Goal: Task Accomplishment & Management: Use online tool/utility

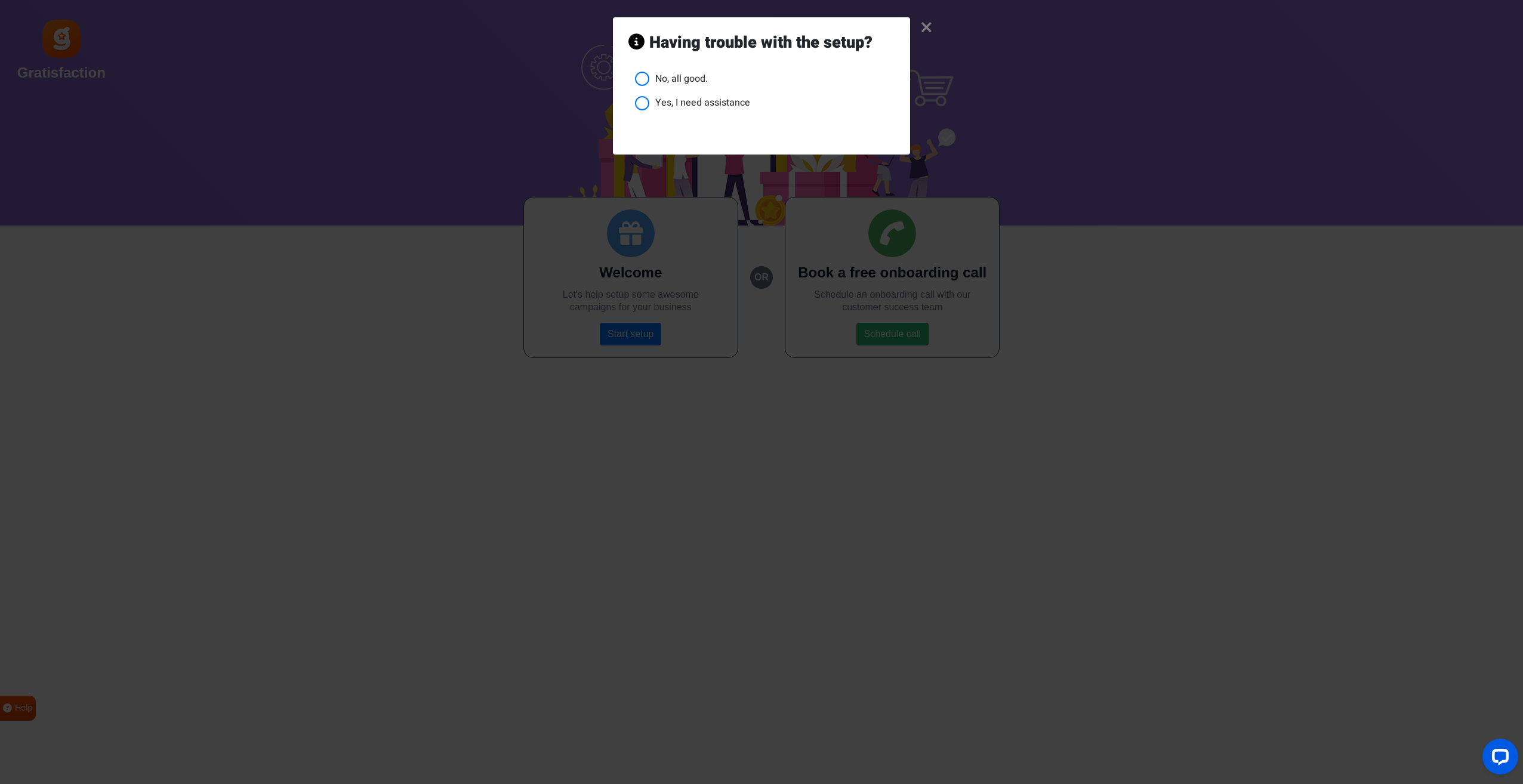
click at [641, 79] on li "No, all good." at bounding box center [765, 79] width 260 height 15
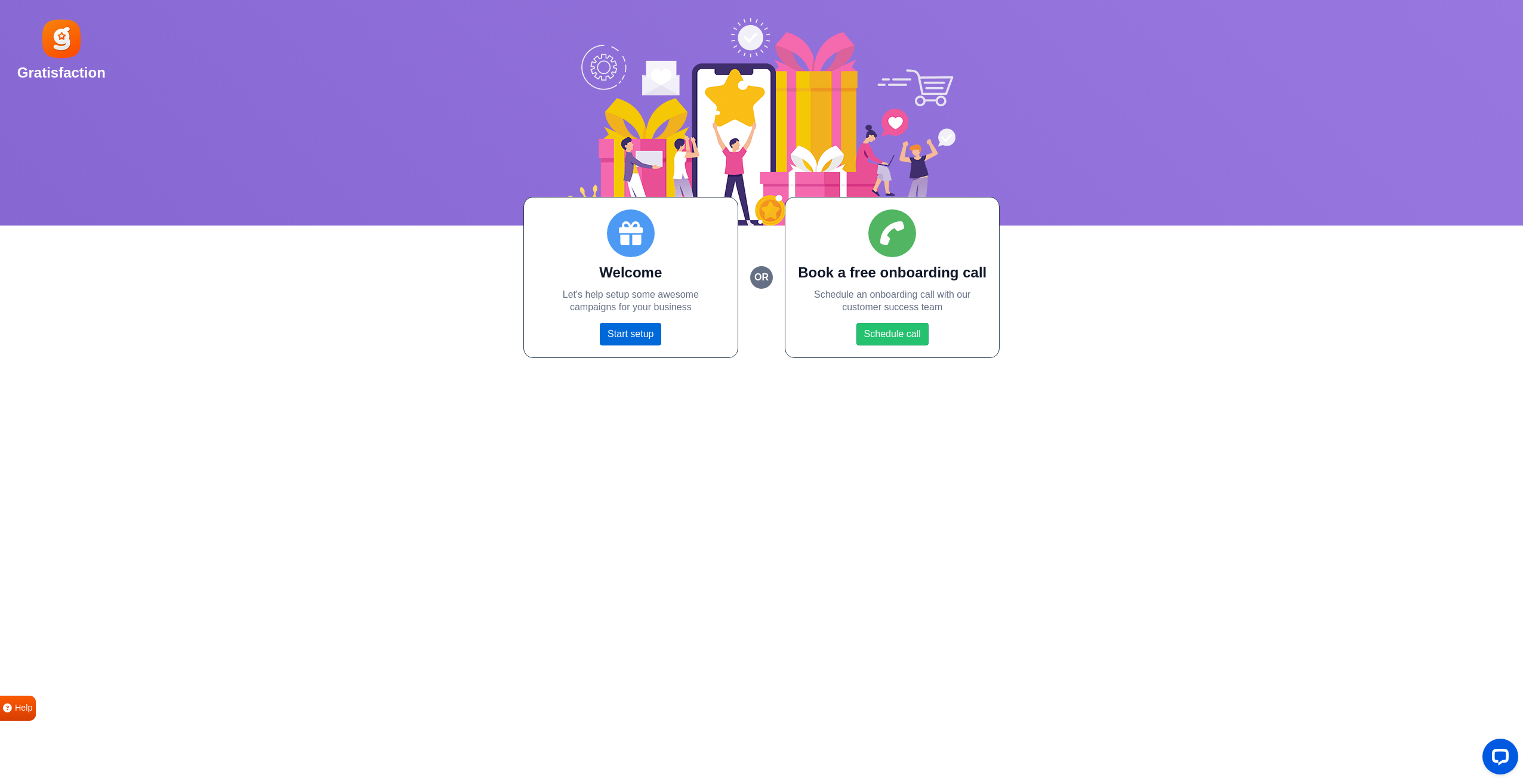
click at [642, 338] on link "Start setup" at bounding box center [631, 334] width 62 height 23
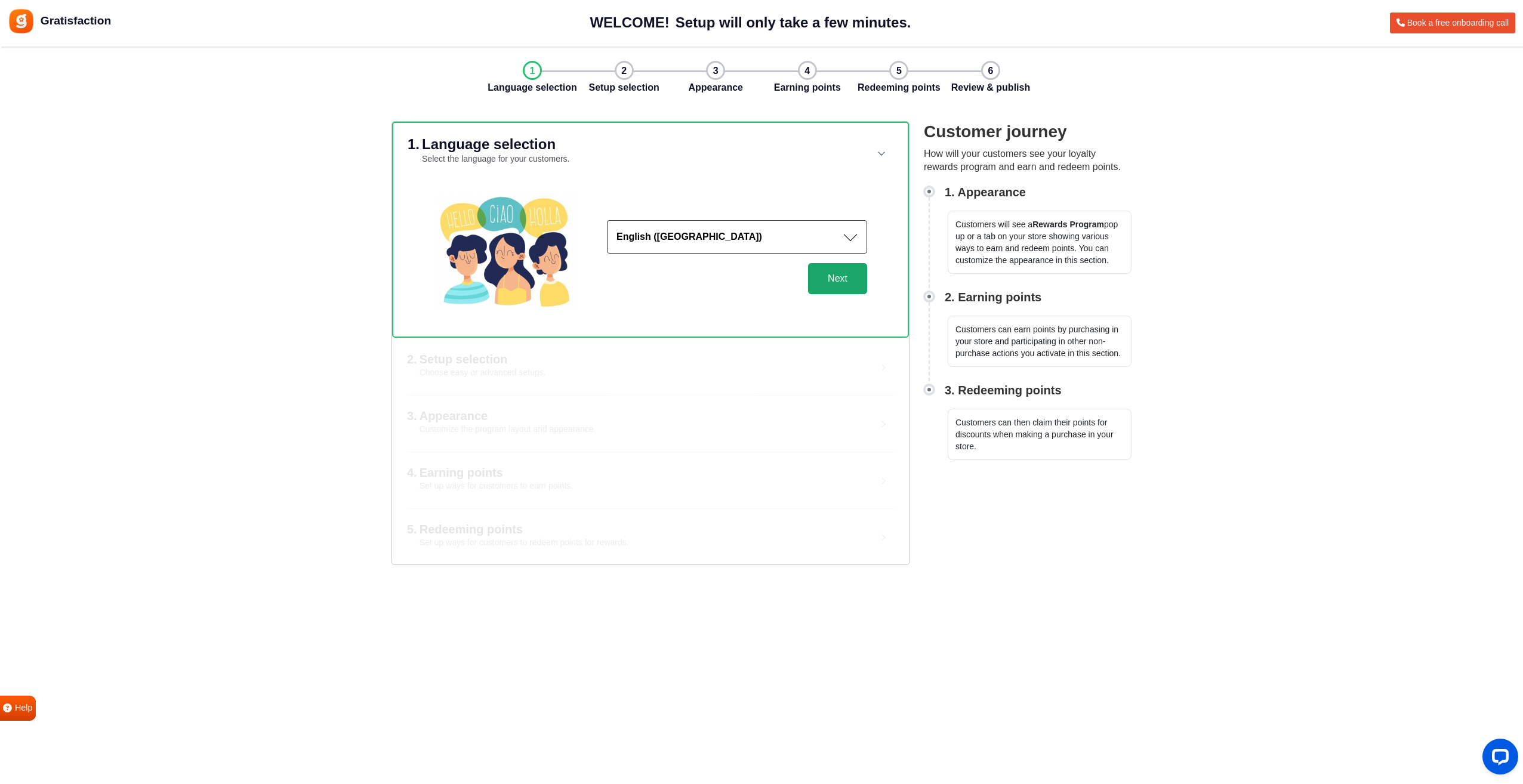
click at [823, 283] on button "Next" at bounding box center [837, 278] width 59 height 31
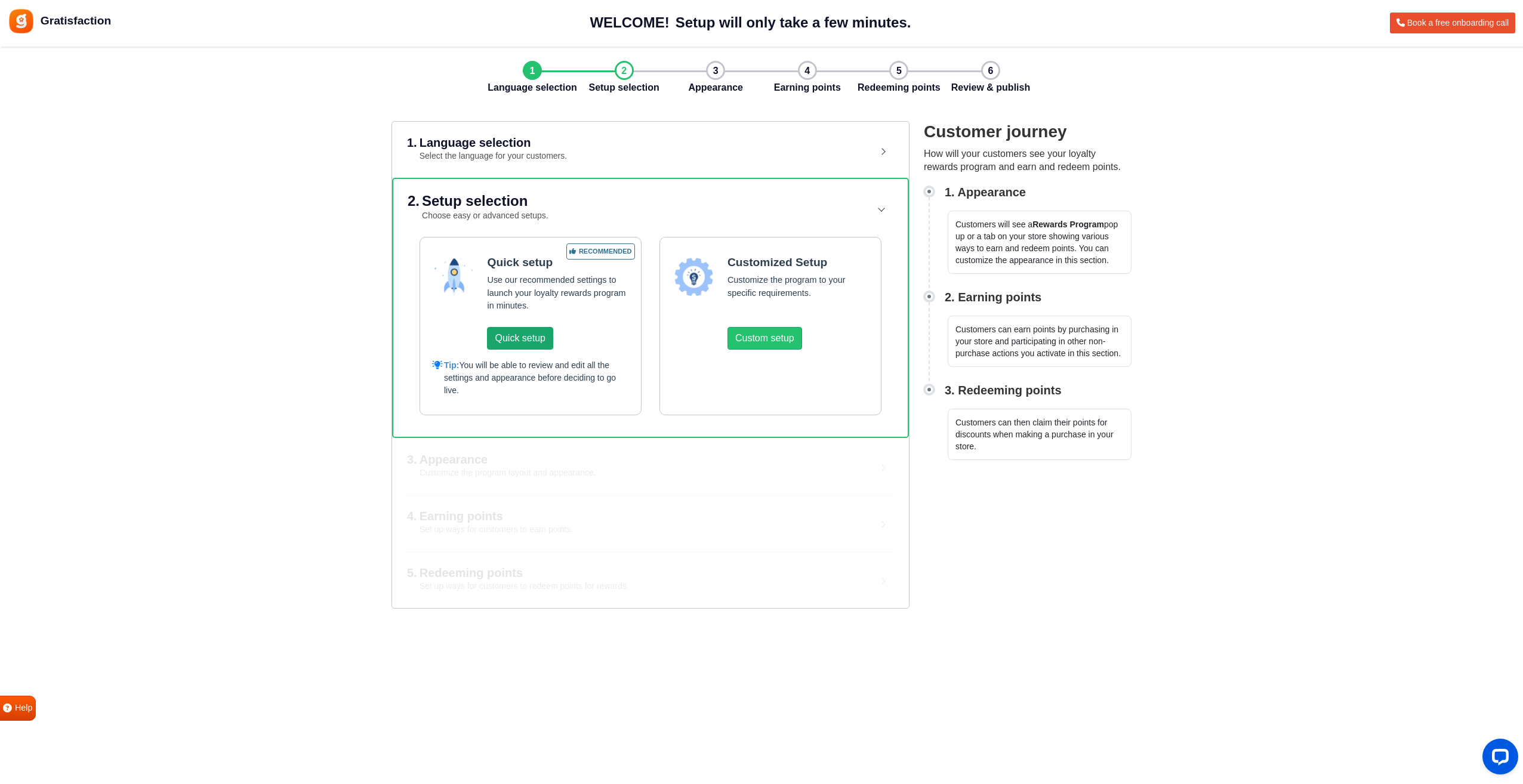
click at [528, 339] on button "Quick setup" at bounding box center [520, 338] width 66 height 23
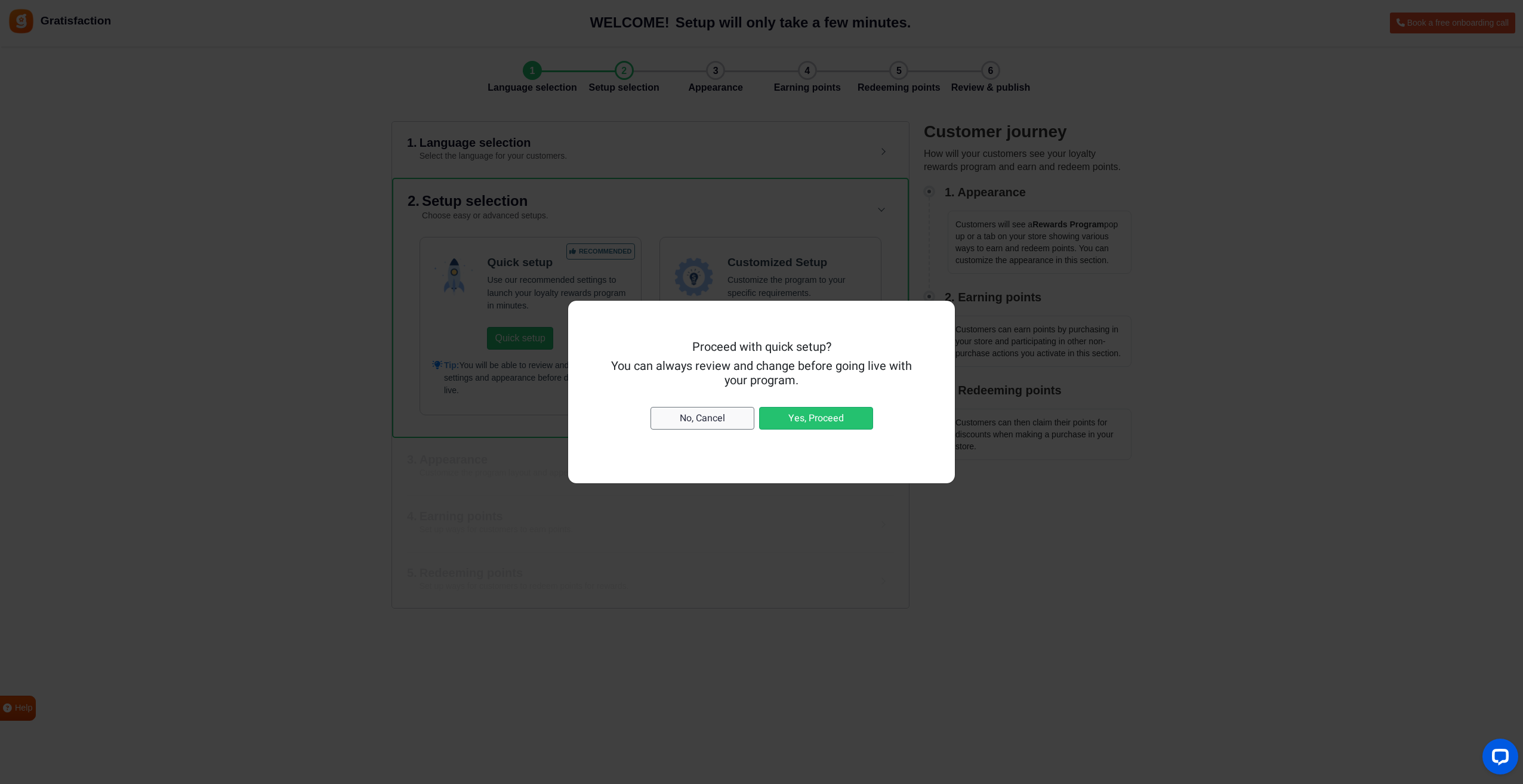
click at [700, 419] on button "No, Cancel" at bounding box center [702, 419] width 104 height 23
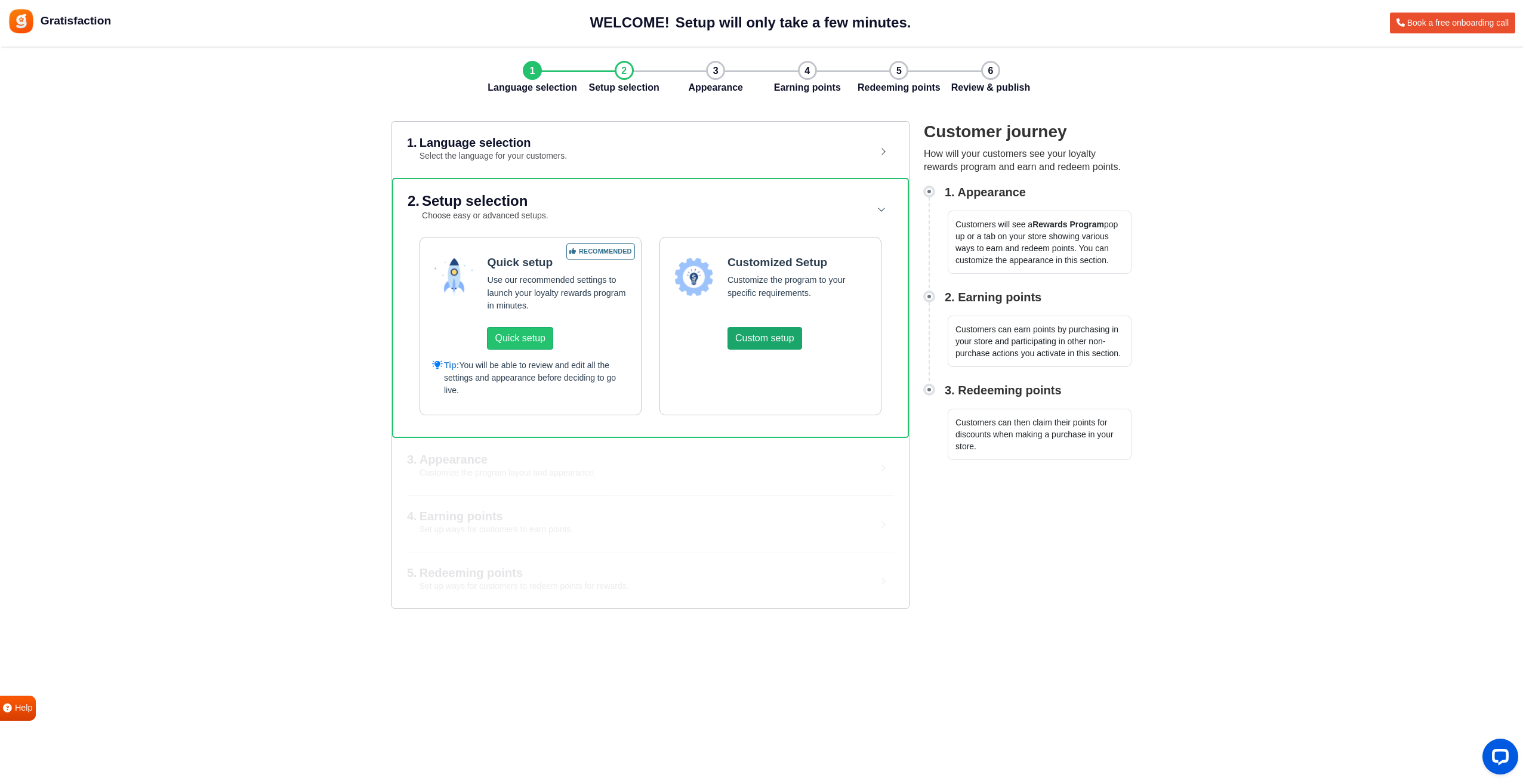
click at [763, 343] on button "Custom setup" at bounding box center [765, 338] width 74 height 23
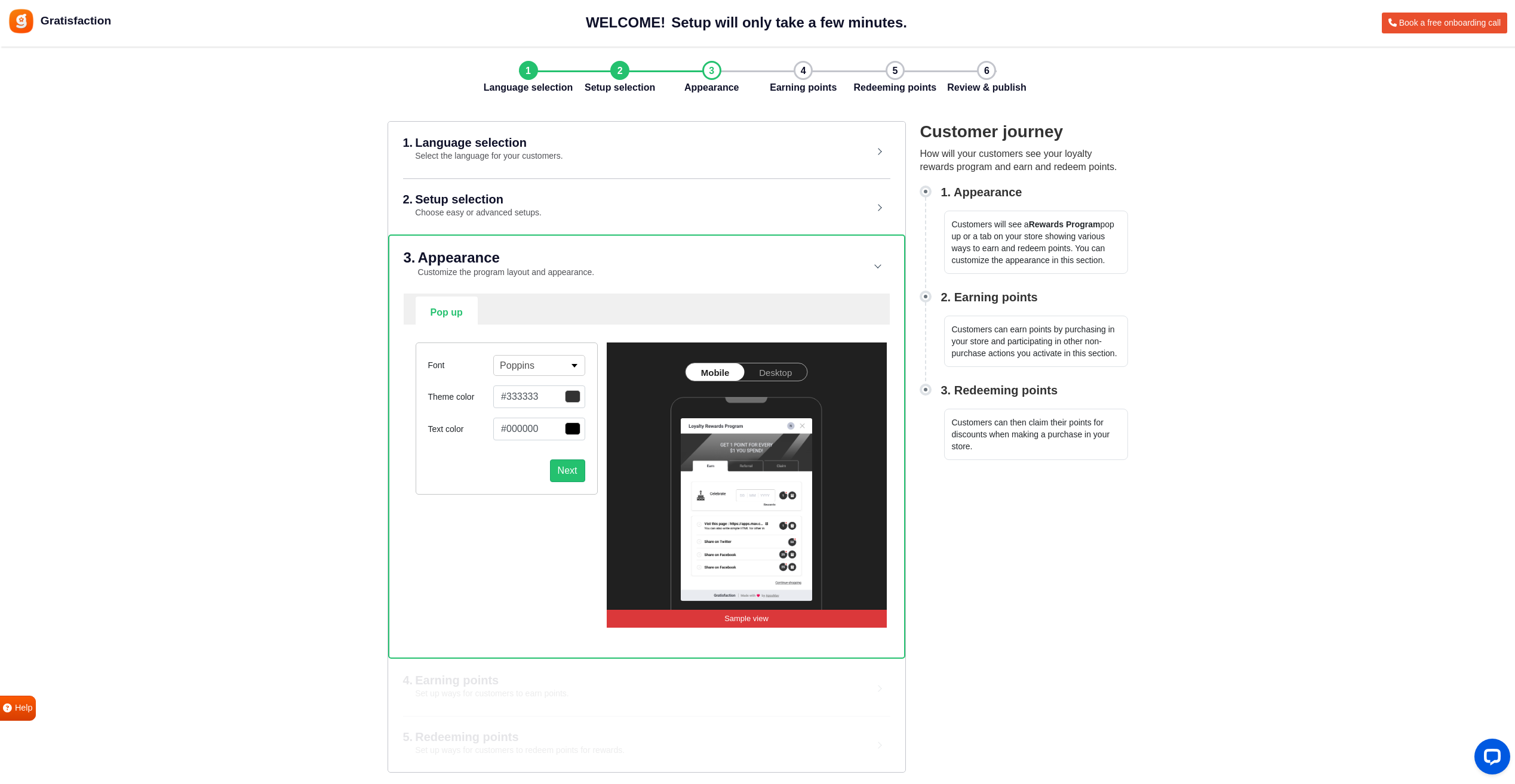
scroll to position [1, 0]
click at [778, 372] on link "Desktop" at bounding box center [775, 371] width 62 height 17
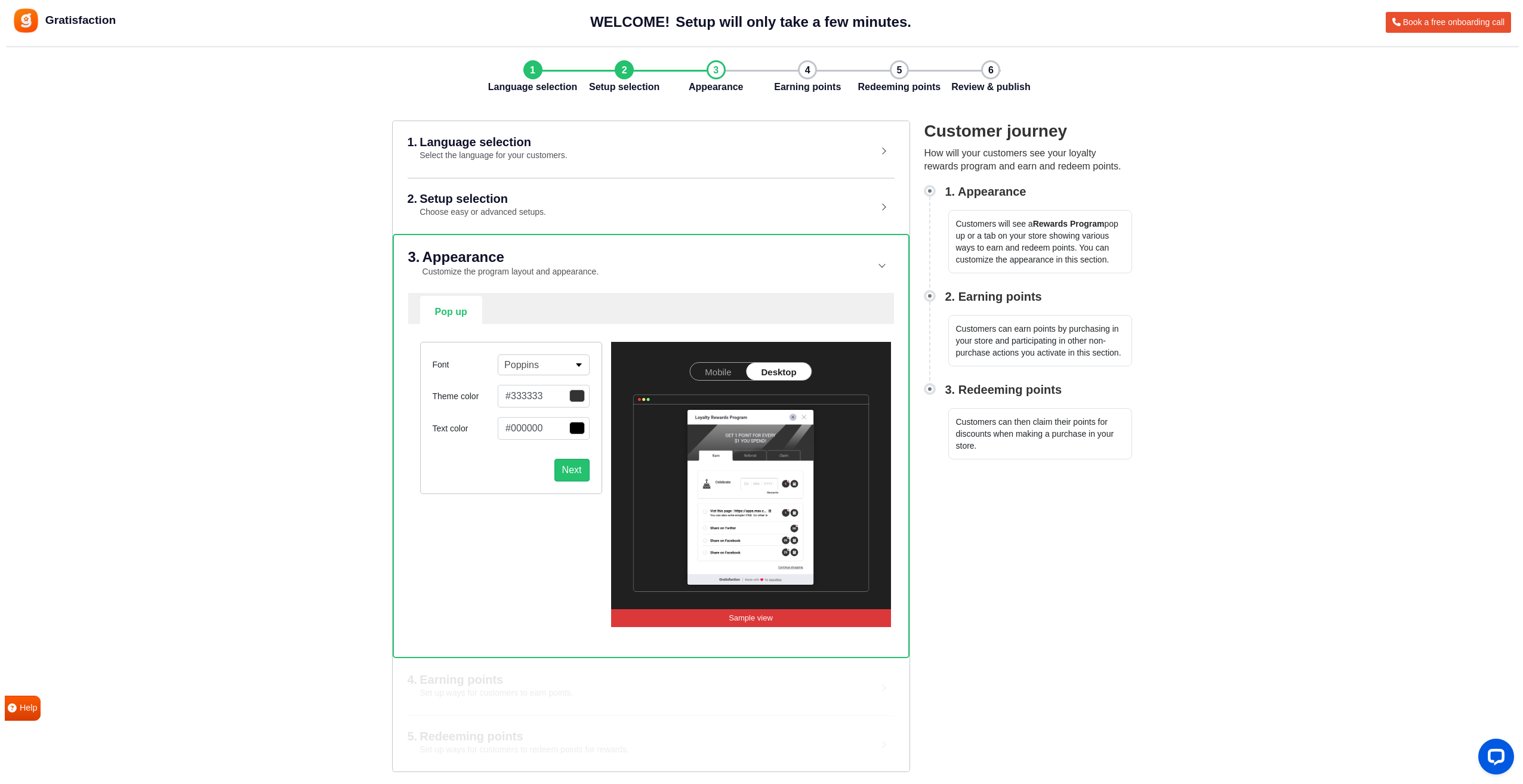
scroll to position [0, 0]
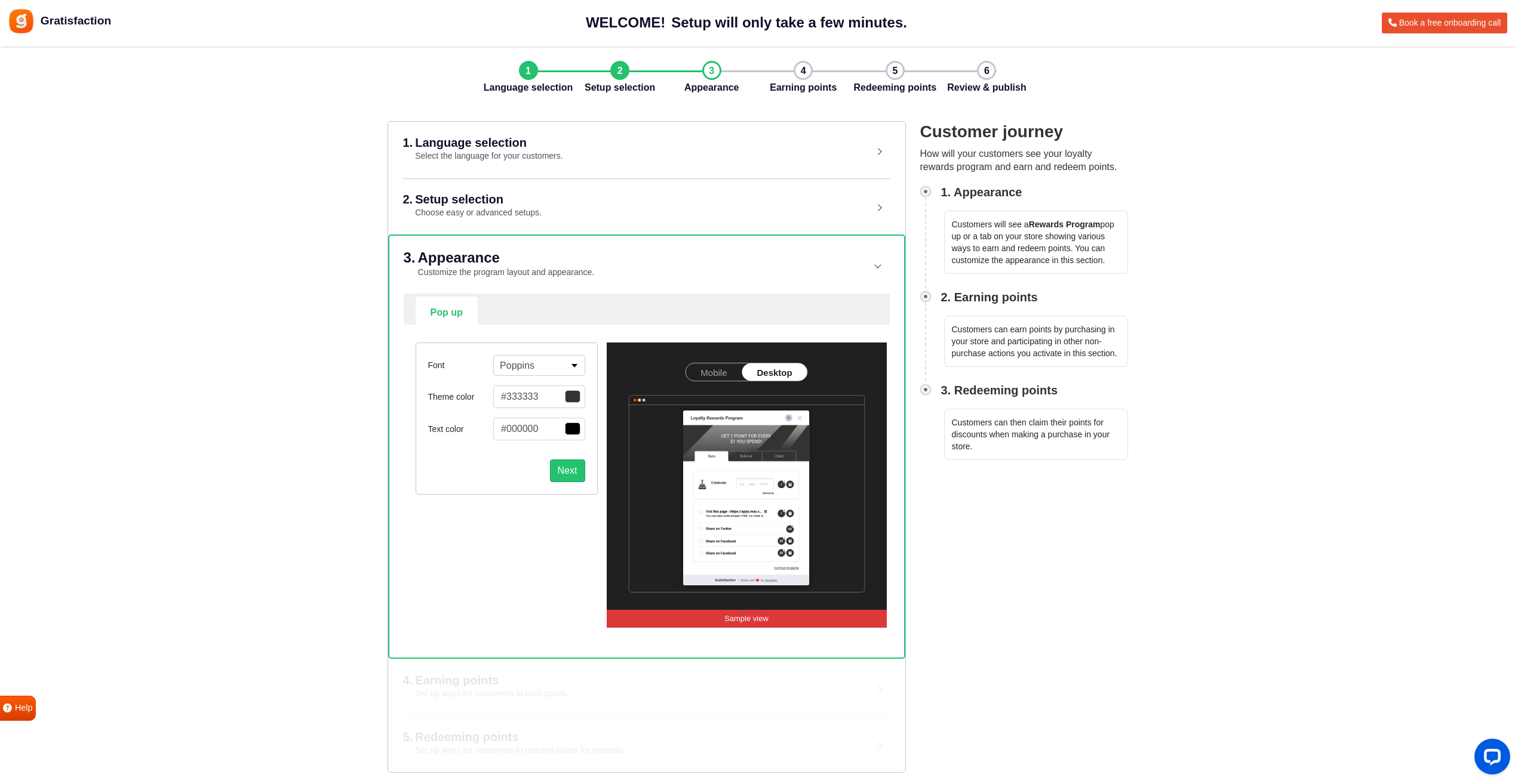
click at [725, 368] on link "Mobile" at bounding box center [713, 372] width 56 height 17
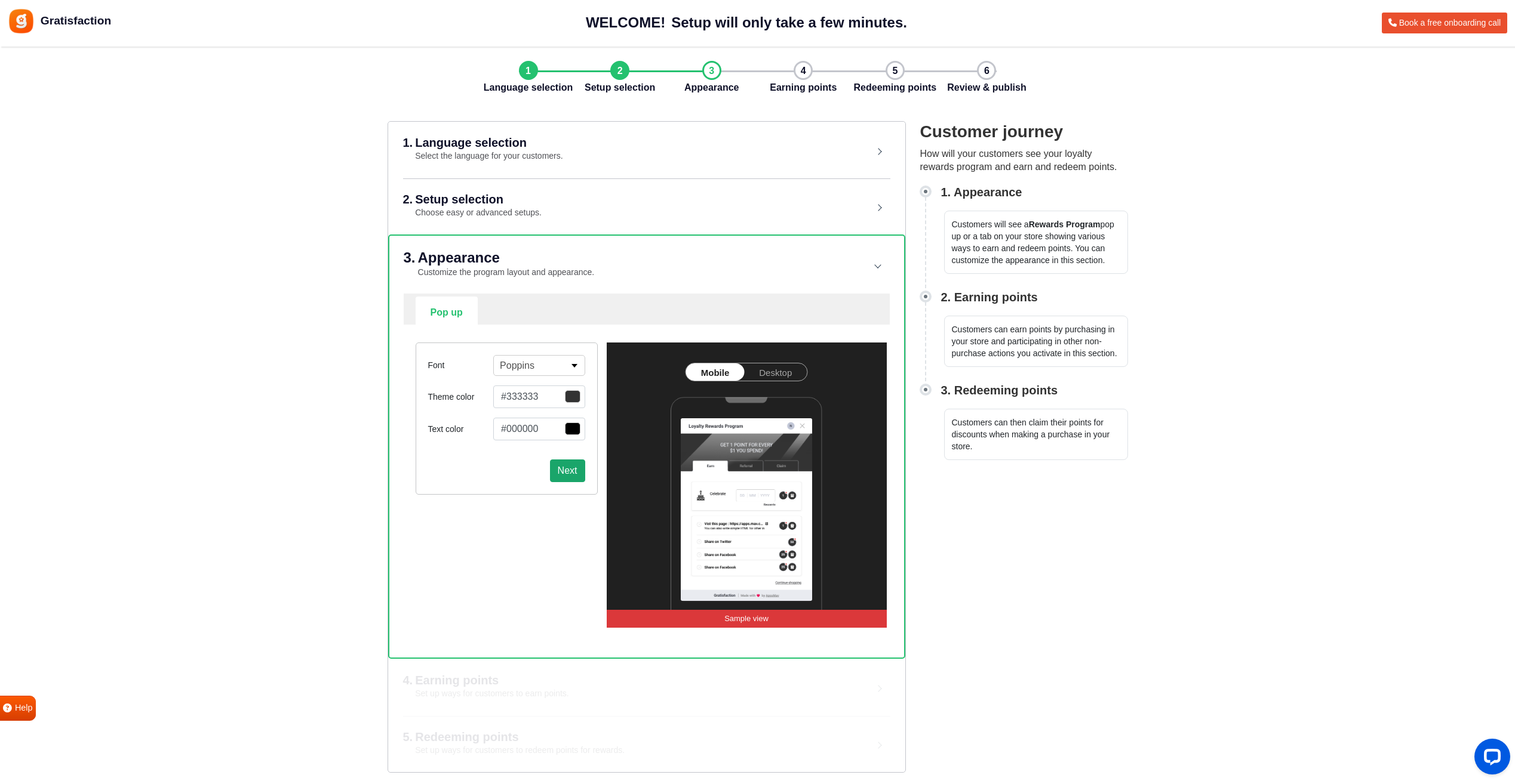
click at [568, 471] on button "Next" at bounding box center [567, 471] width 35 height 23
select select "right"
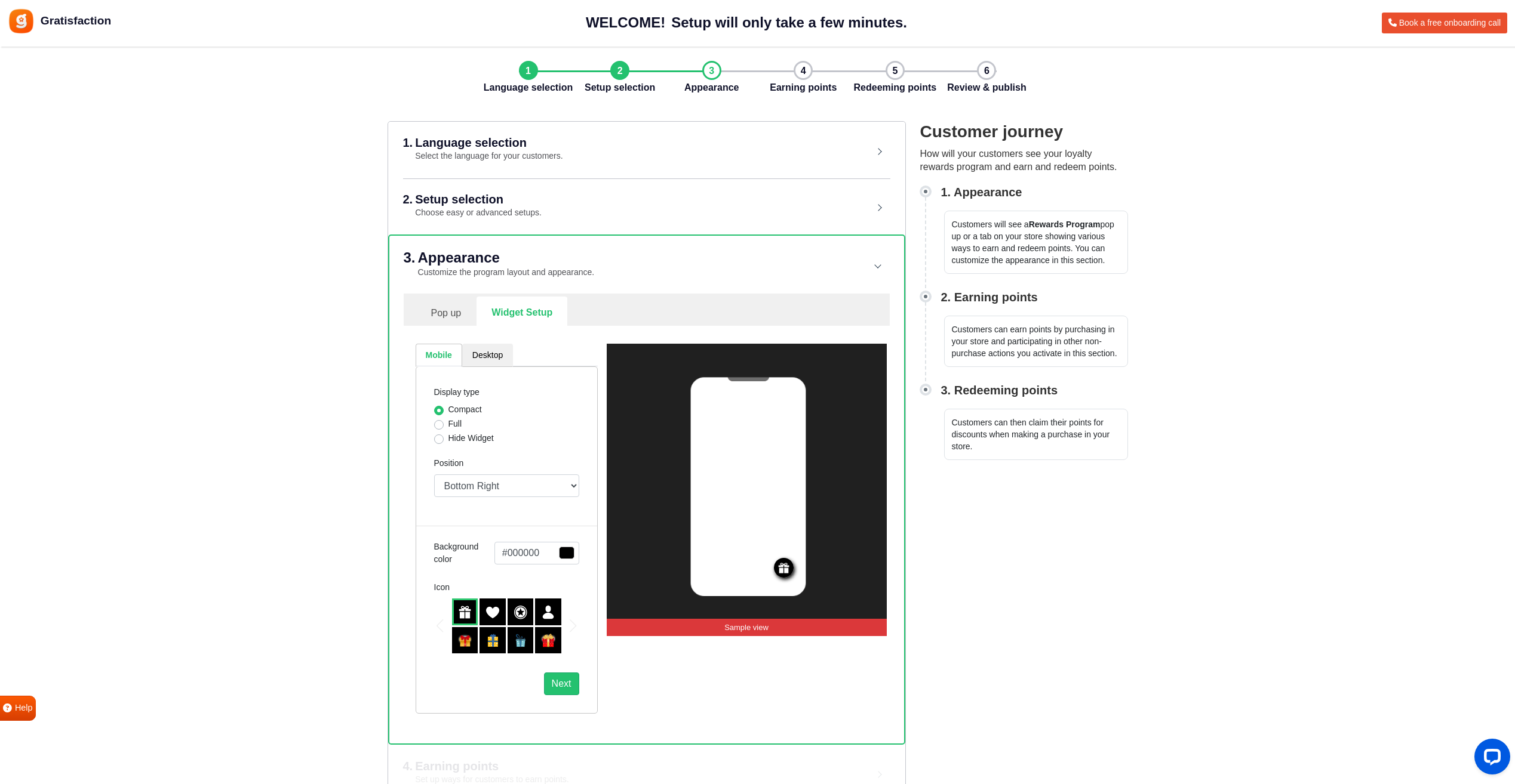
click at [457, 198] on h2 "Setup selection" at bounding box center [478, 199] width 126 height 12
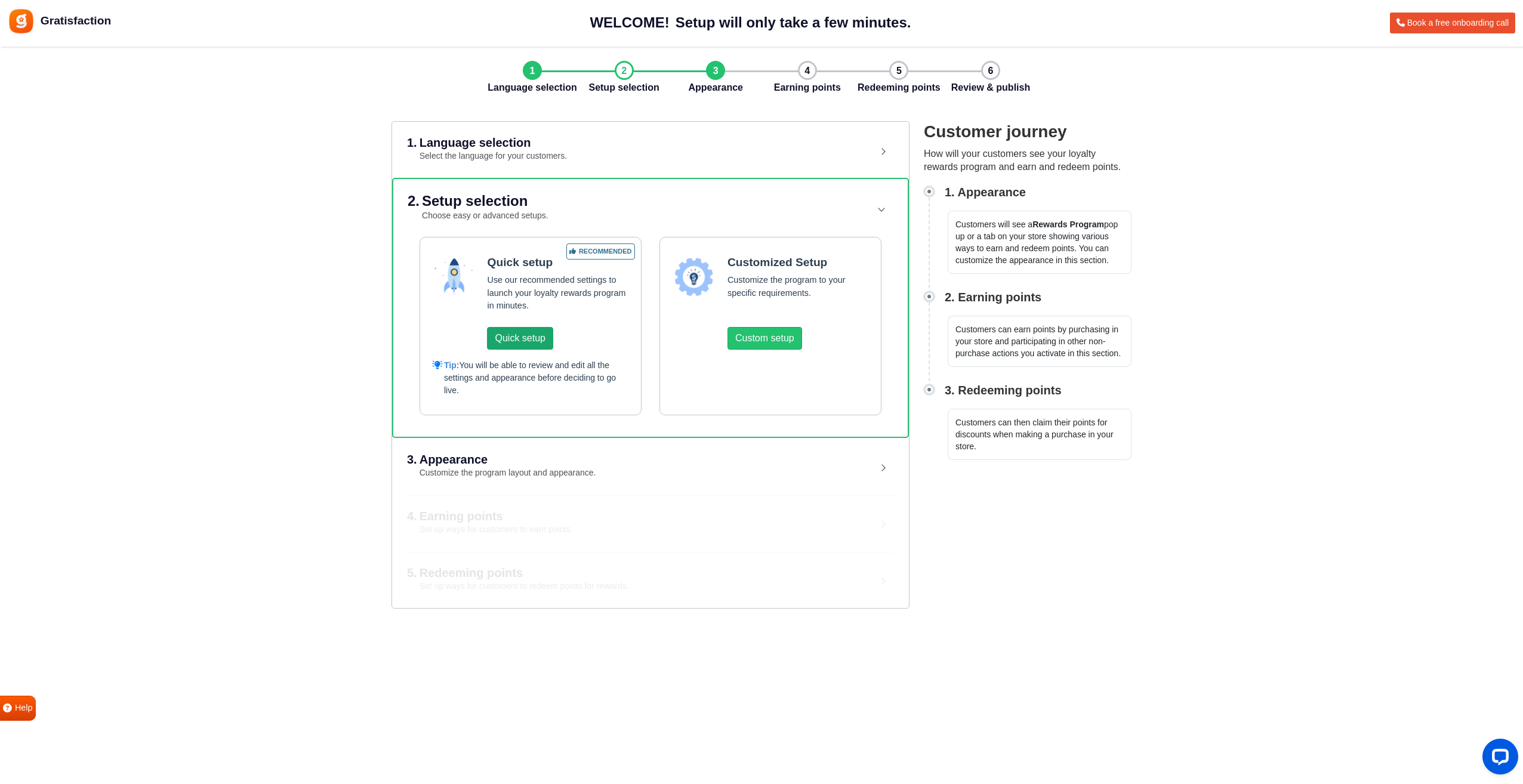
click at [530, 344] on button "Quick setup" at bounding box center [520, 338] width 66 height 23
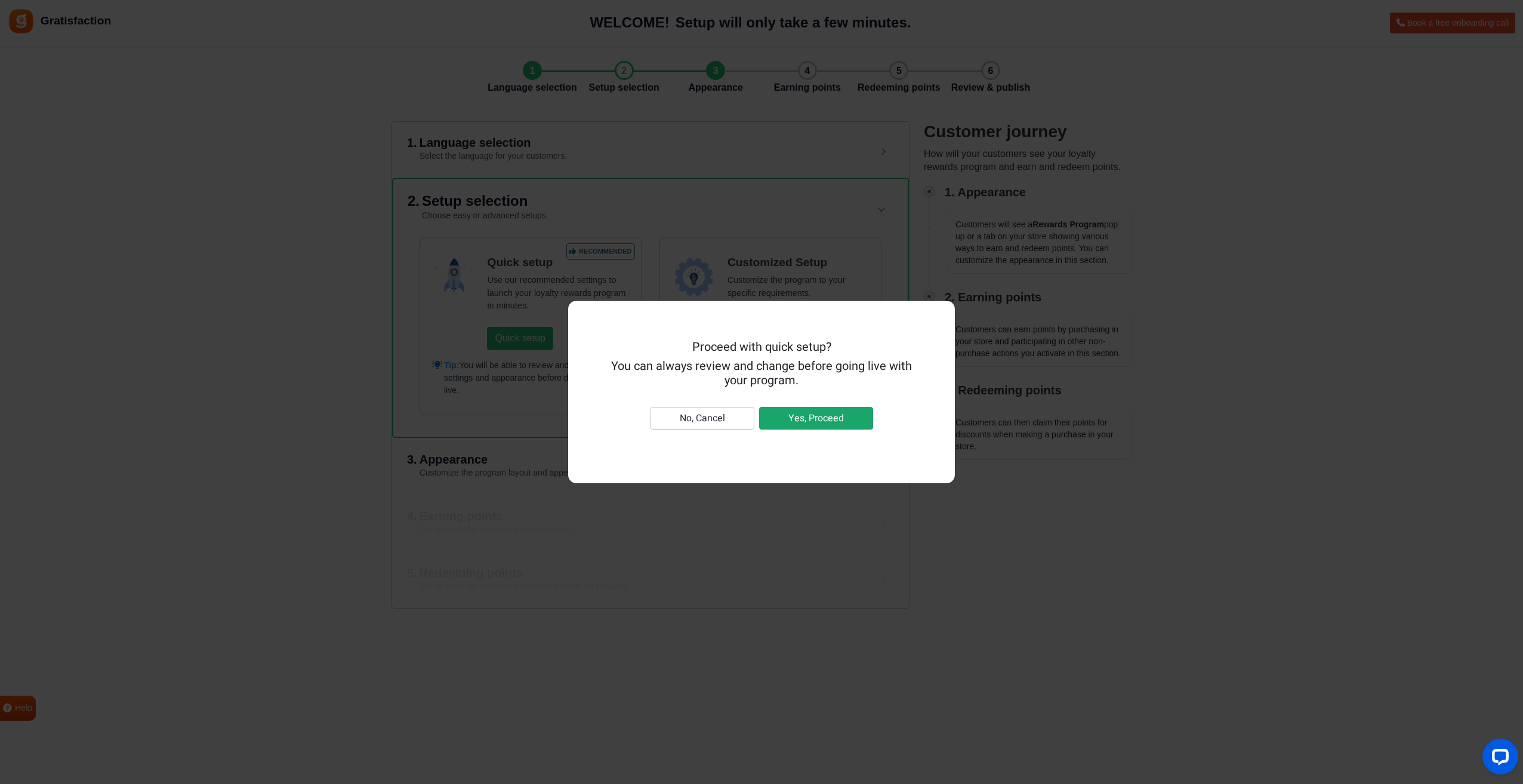
click at [824, 413] on button "Yes, Proceed" at bounding box center [817, 419] width 114 height 23
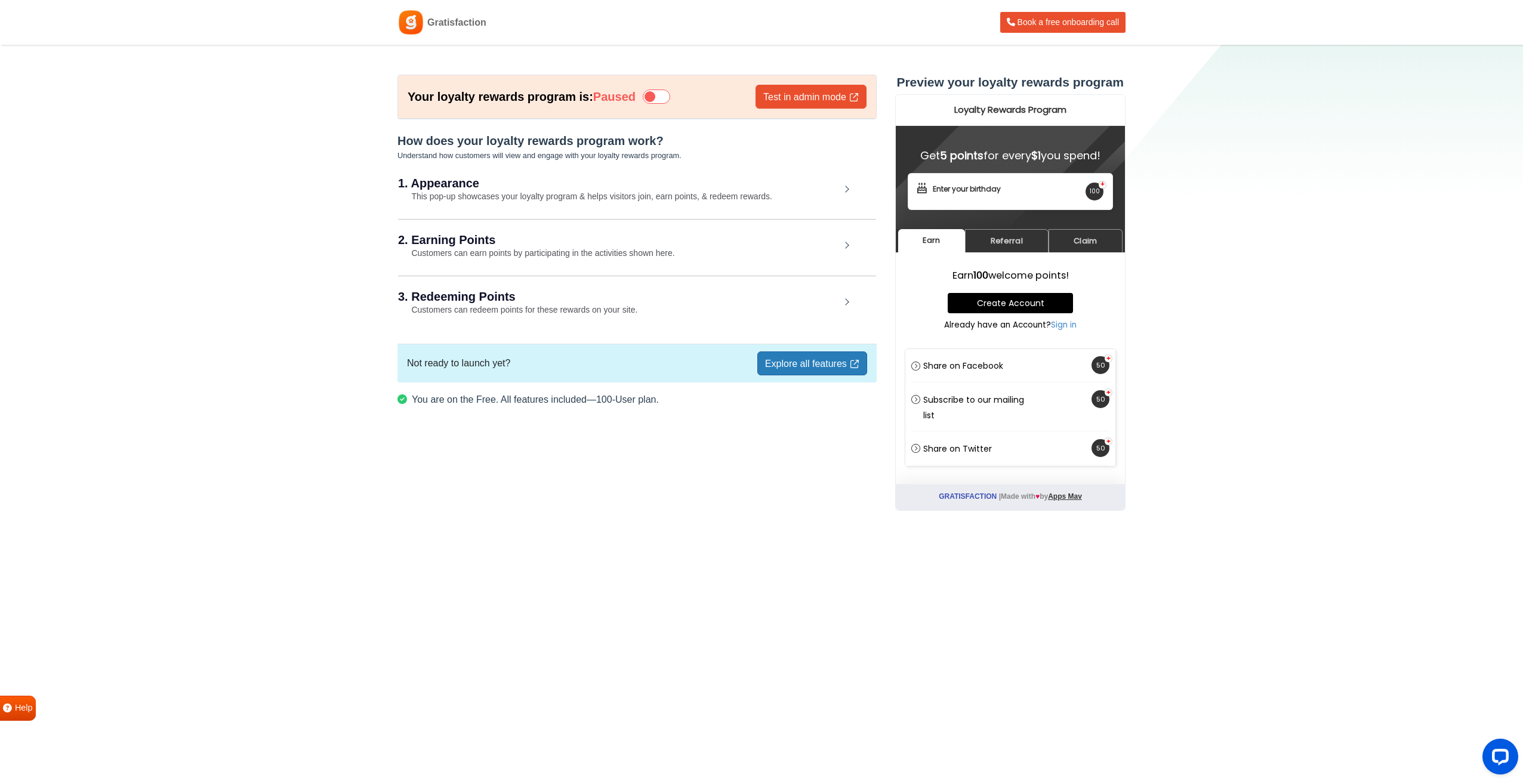
click at [848, 244] on div "2. Earning Points Customers can earn points by participating in the activities …" at bounding box center [637, 247] width 478 height 56
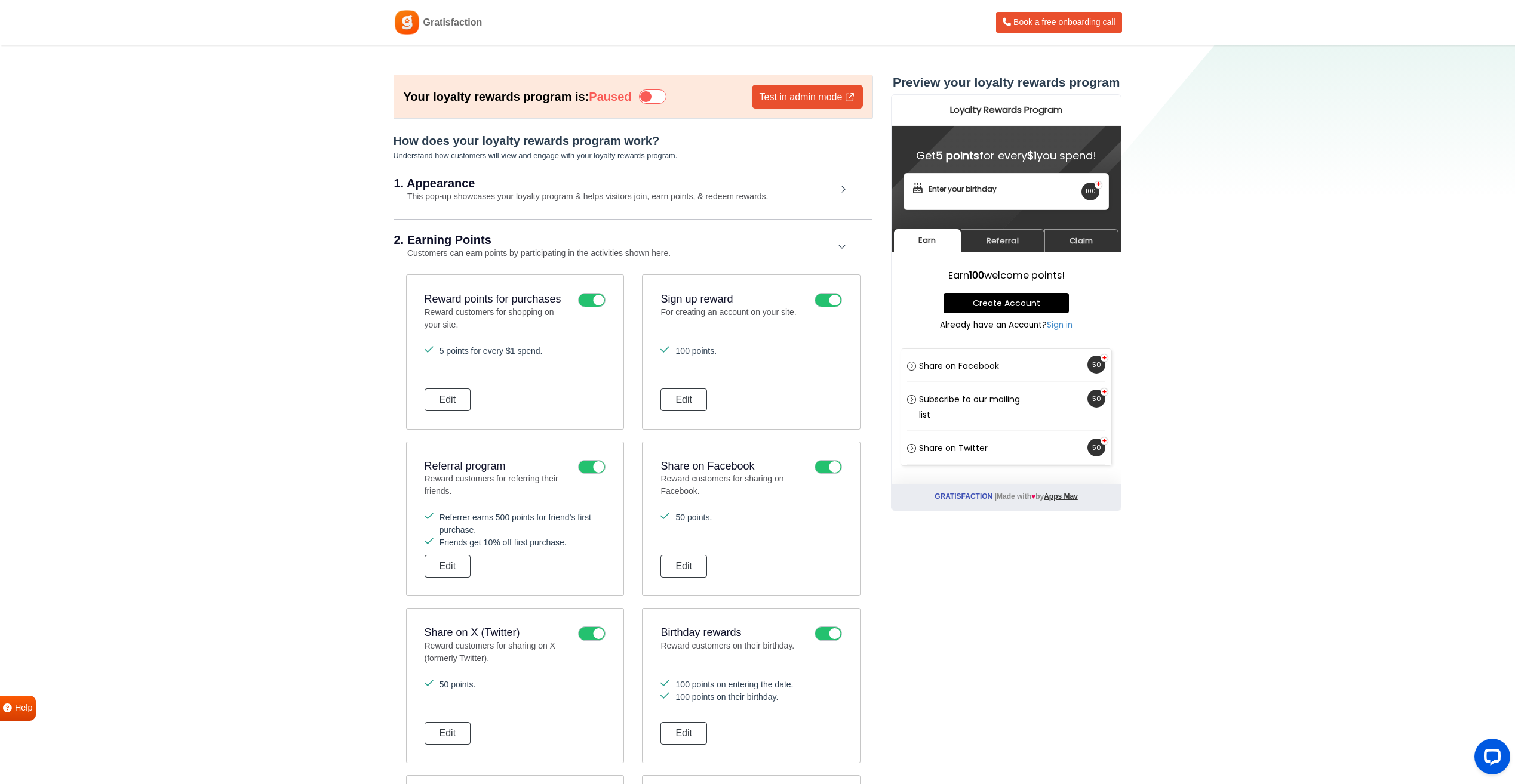
click at [582, 298] on icon at bounding box center [592, 300] width 27 height 15
click at [0, 0] on input "checkbox" at bounding box center [0, 0] width 0 height 0
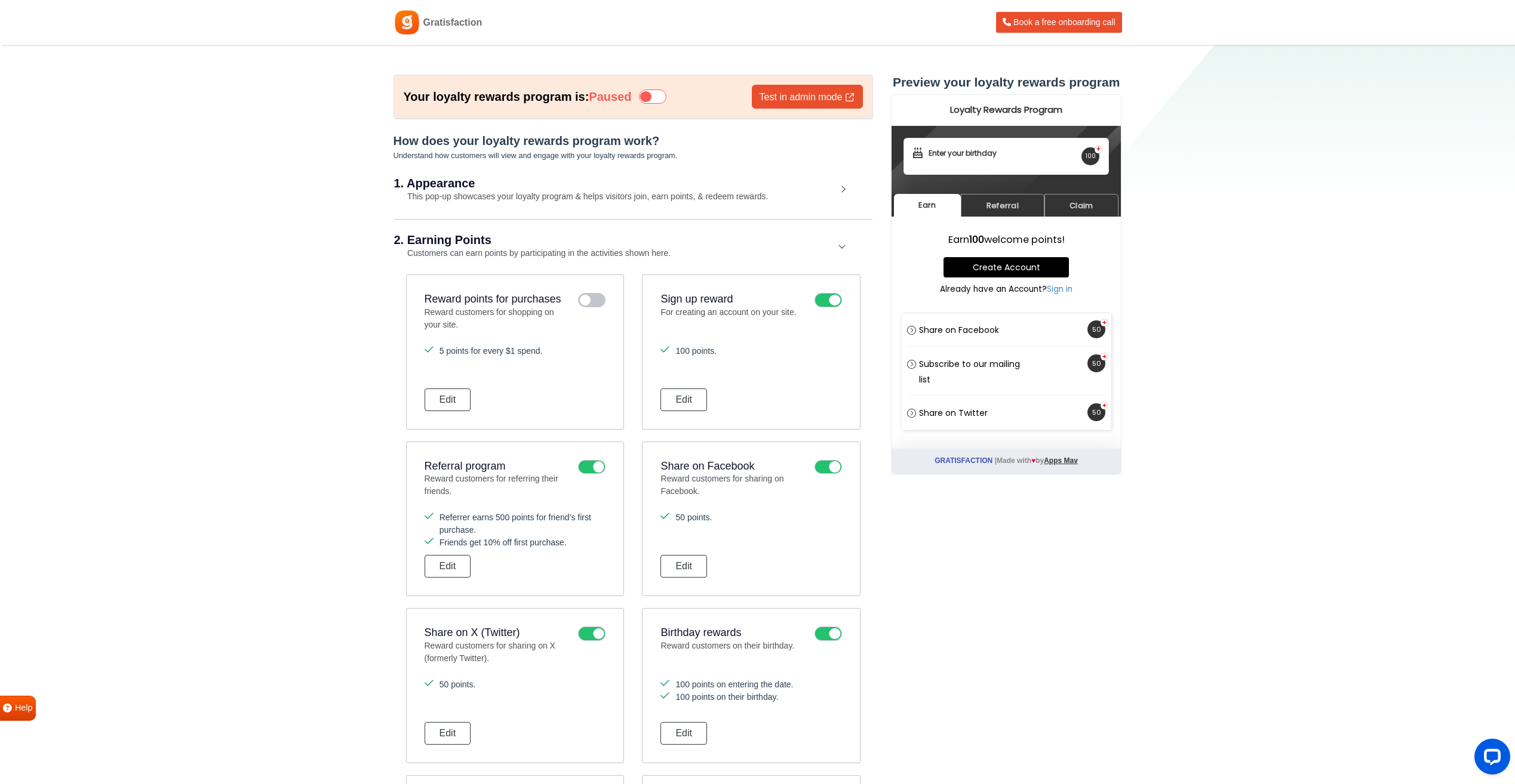
click at [817, 296] on icon at bounding box center [828, 300] width 27 height 15
click at [0, 0] on input "checkbox" at bounding box center [0, 0] width 0 height 0
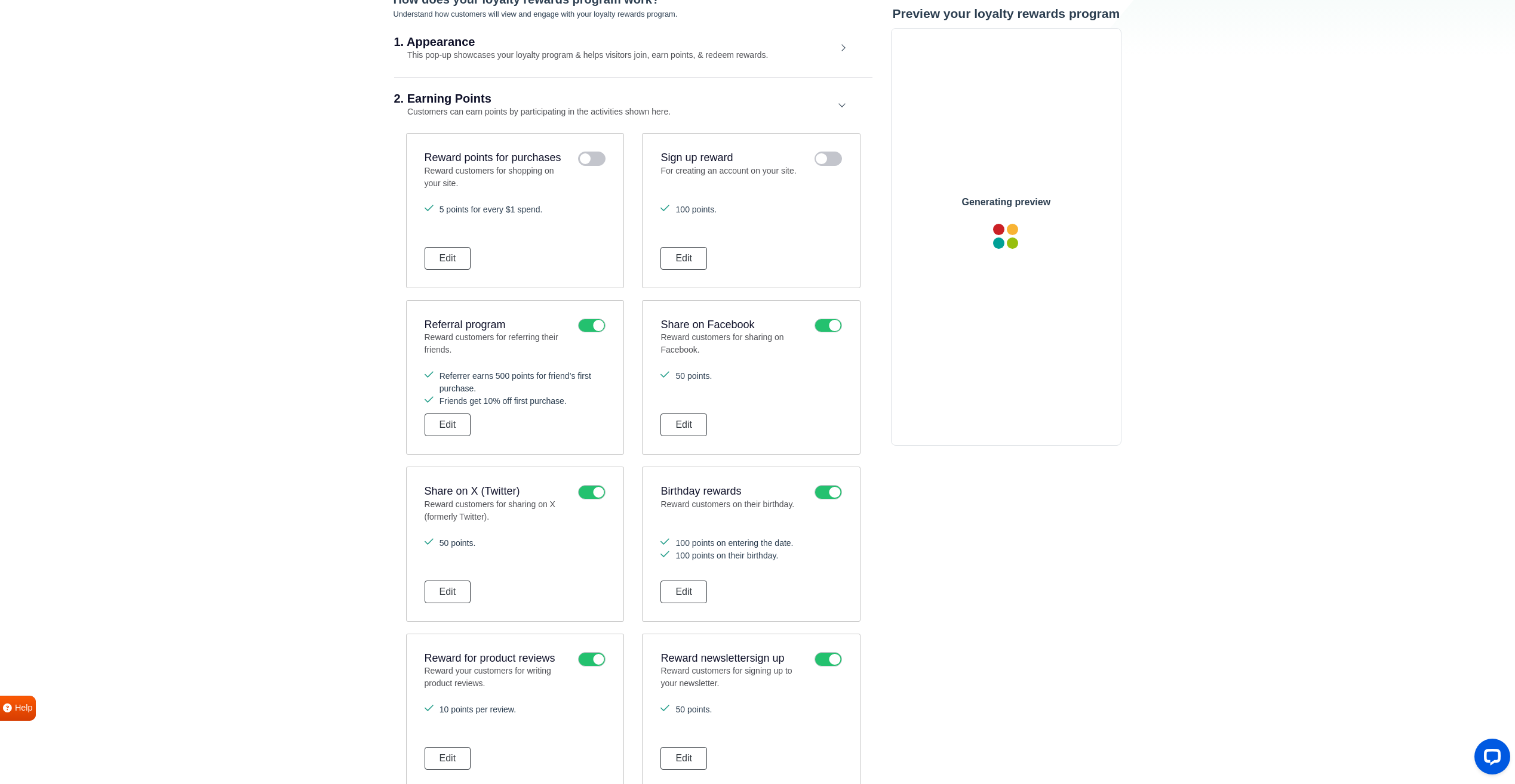
scroll to position [179, 0]
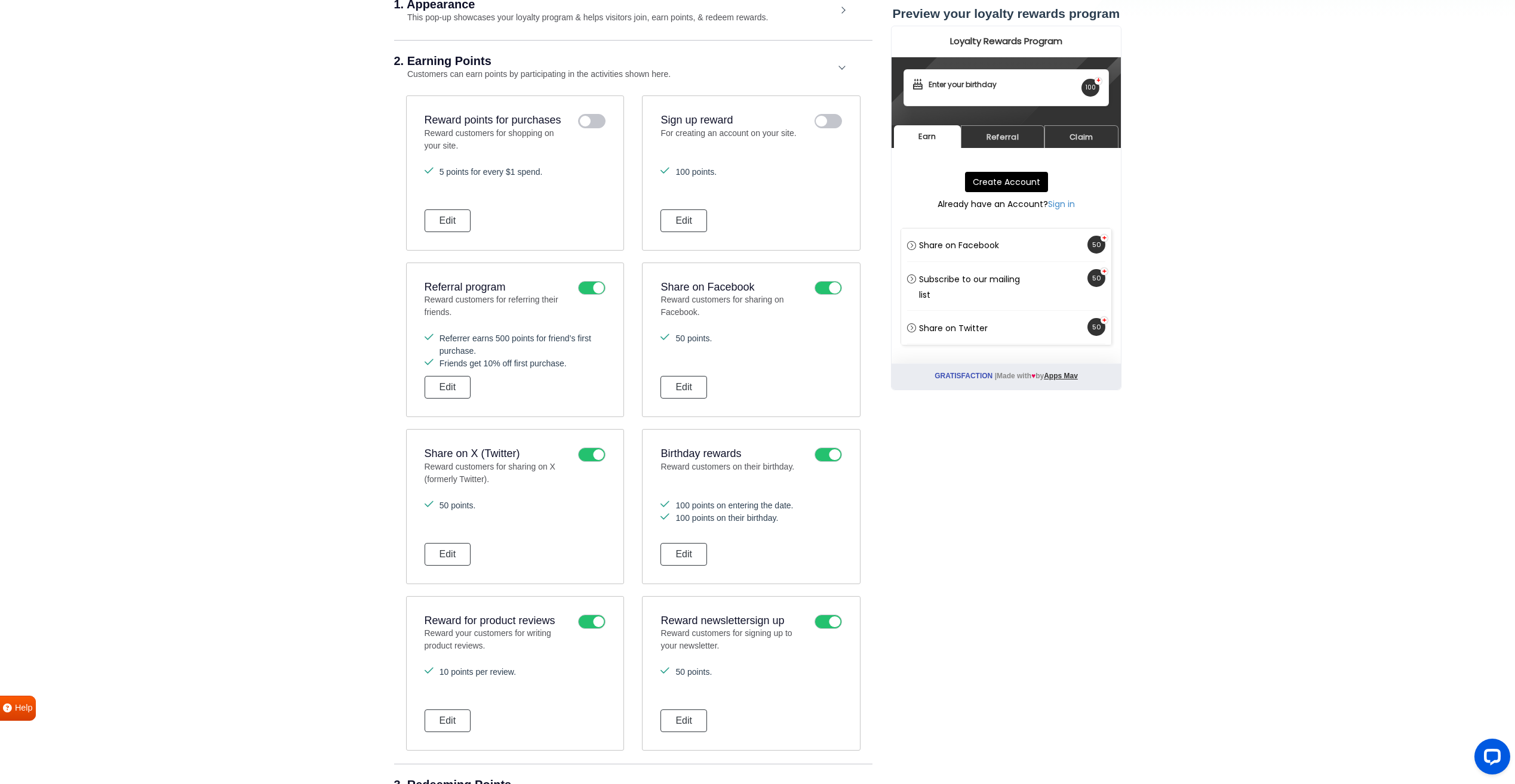
click at [584, 286] on icon at bounding box center [592, 288] width 27 height 15
click at [0, 0] on input "checkbox" at bounding box center [0, 0] width 0 height 0
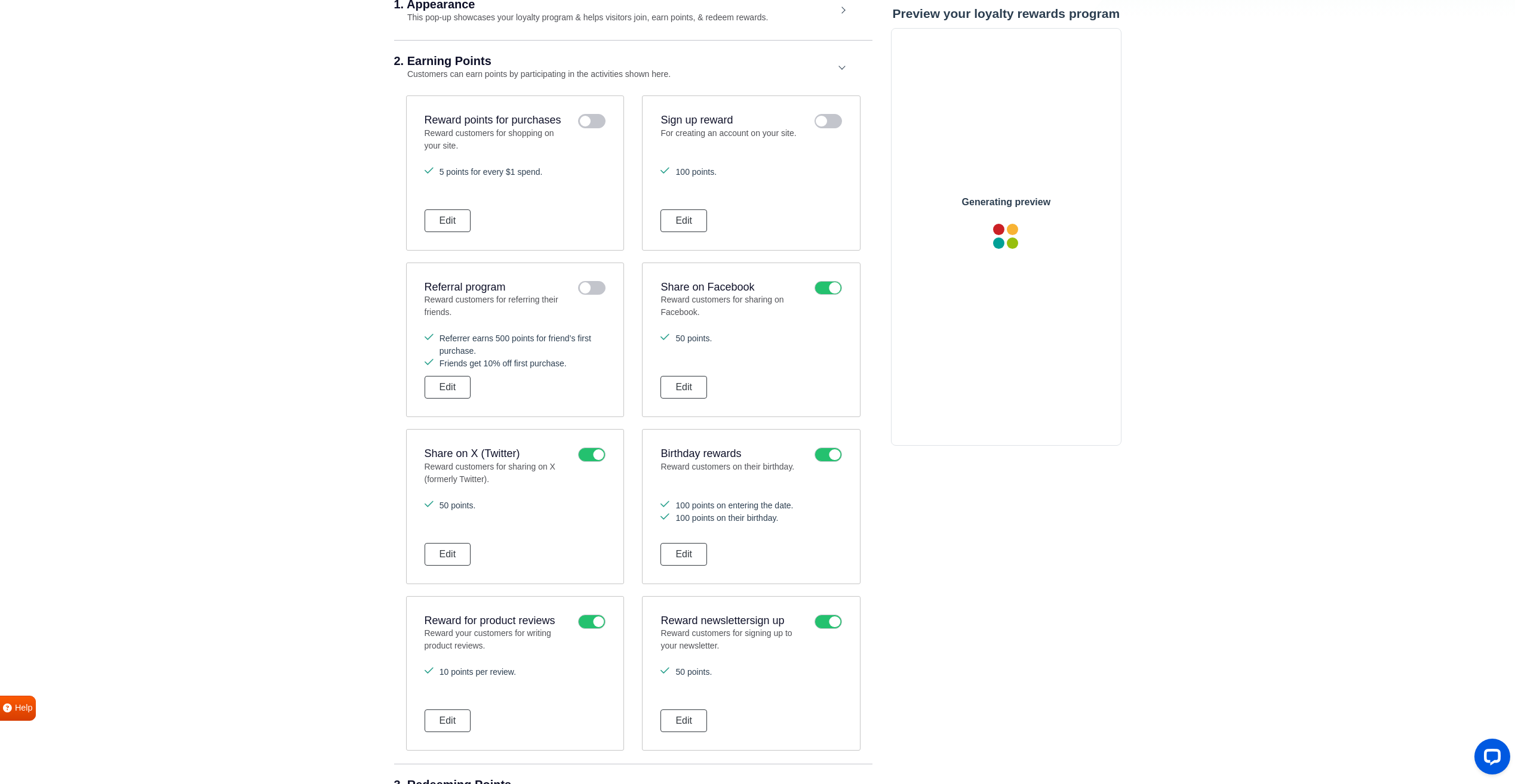
scroll to position [0, 0]
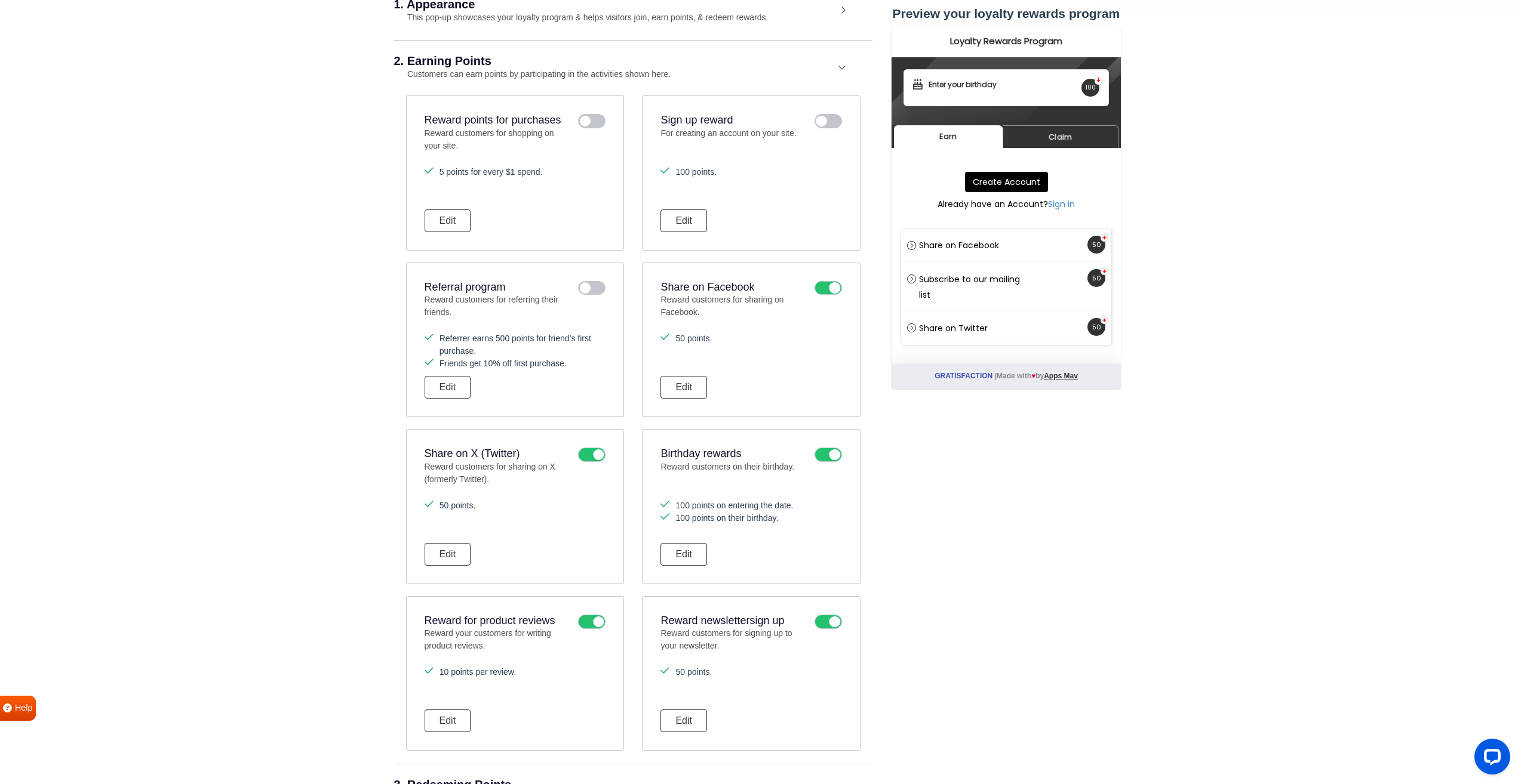
click at [818, 290] on icon at bounding box center [828, 288] width 27 height 15
click at [0, 0] on input "checkbox" at bounding box center [0, 0] width 0 height 0
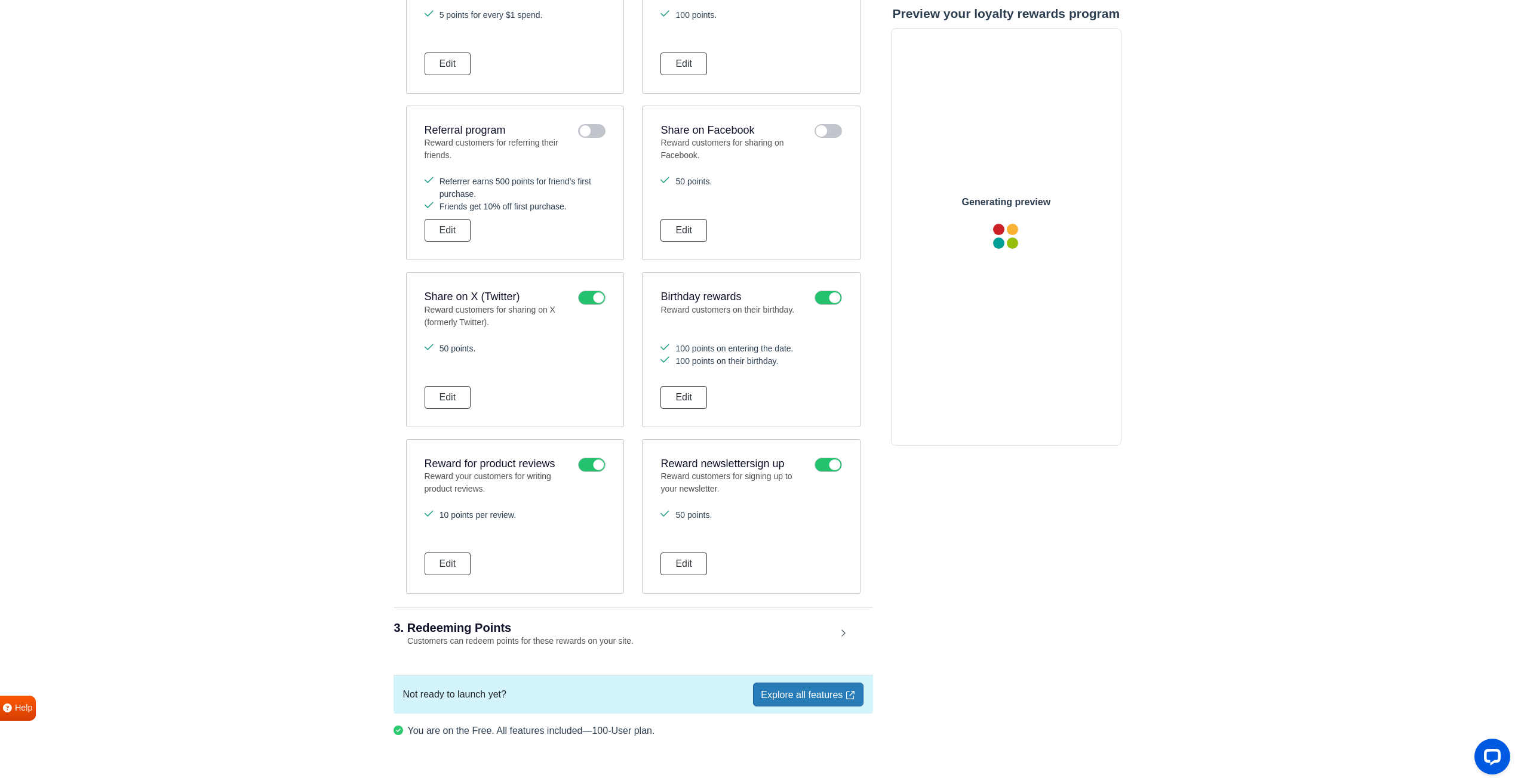
scroll to position [359, 0]
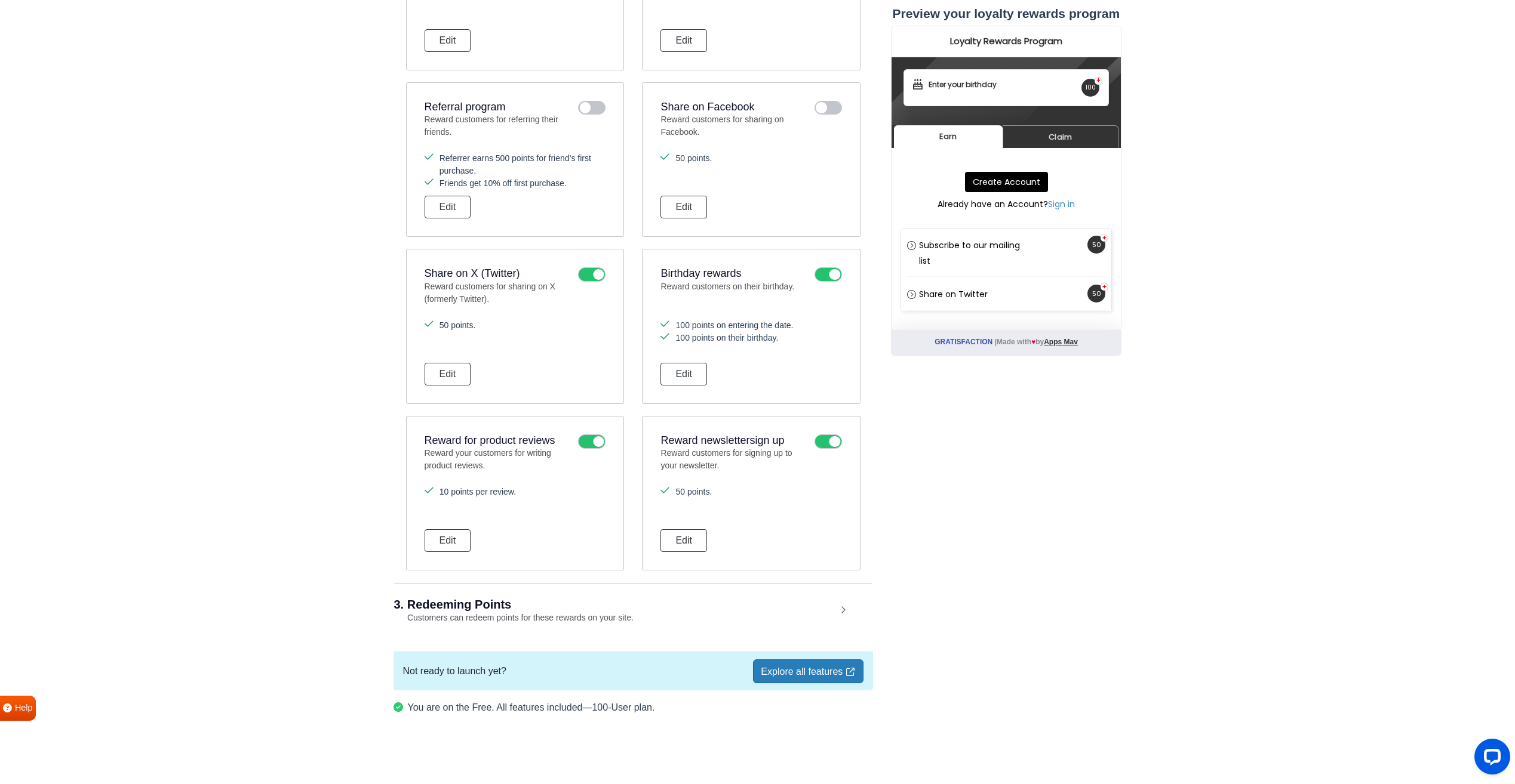
click at [586, 272] on icon at bounding box center [592, 274] width 27 height 15
click at [0, 0] on input "checkbox" at bounding box center [0, 0] width 0 height 0
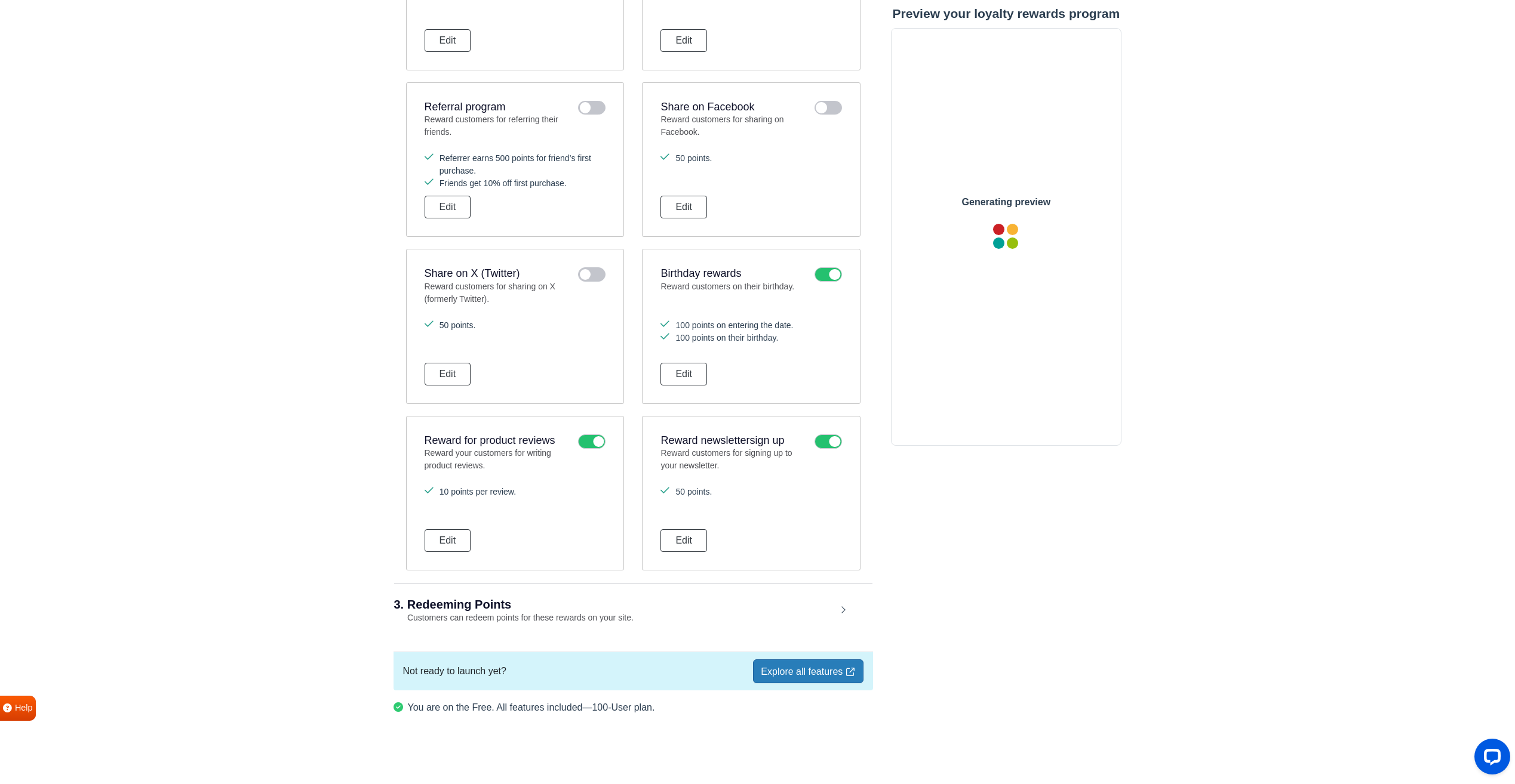
scroll to position [0, 0]
click at [573, 439] on div "Reward for product reviews Reward your customers for writing product reviews." at bounding box center [515, 454] width 181 height 40
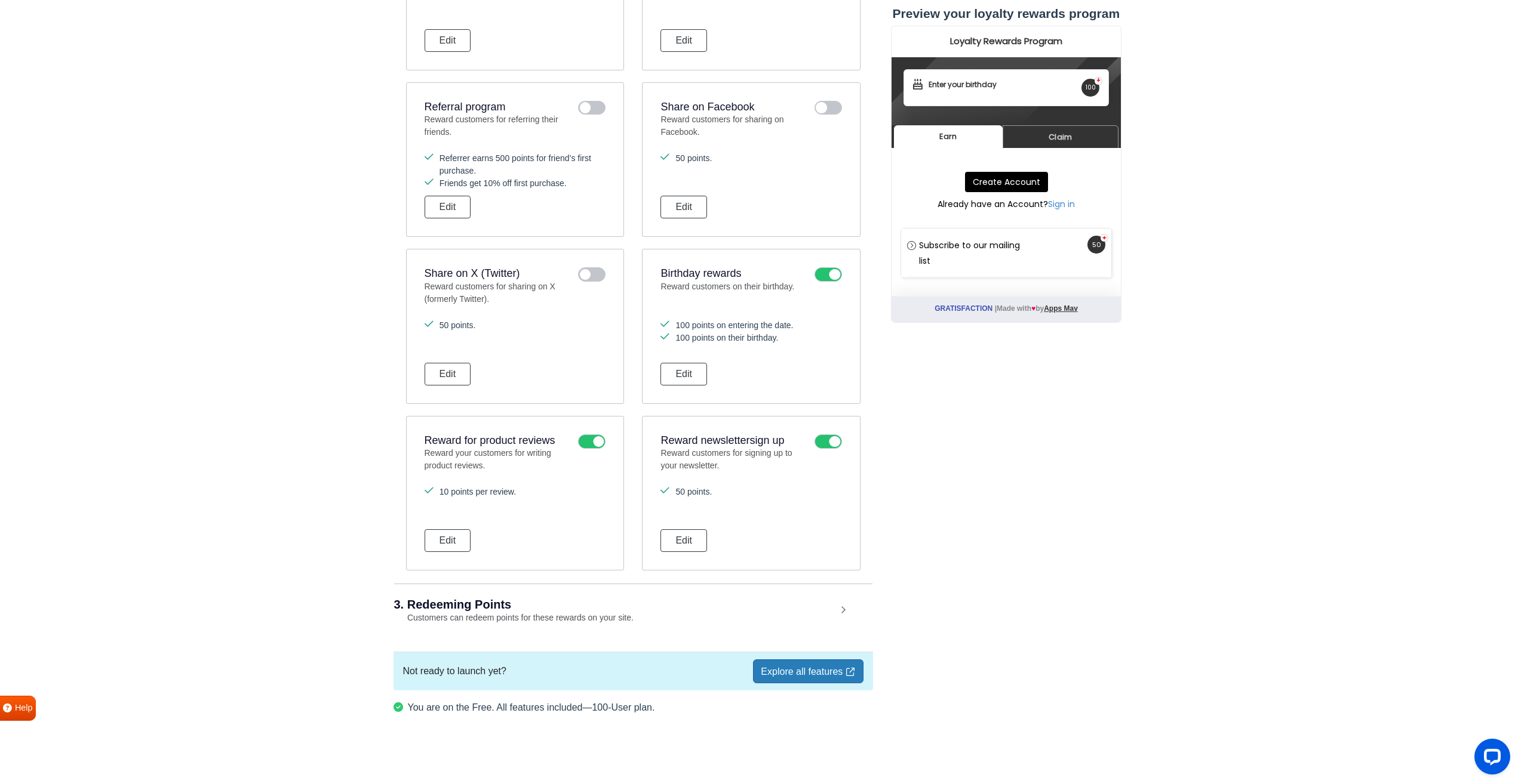
click at [592, 443] on icon at bounding box center [592, 442] width 27 height 15
click at [0, 0] on input "checkbox" at bounding box center [0, 0] width 0 height 0
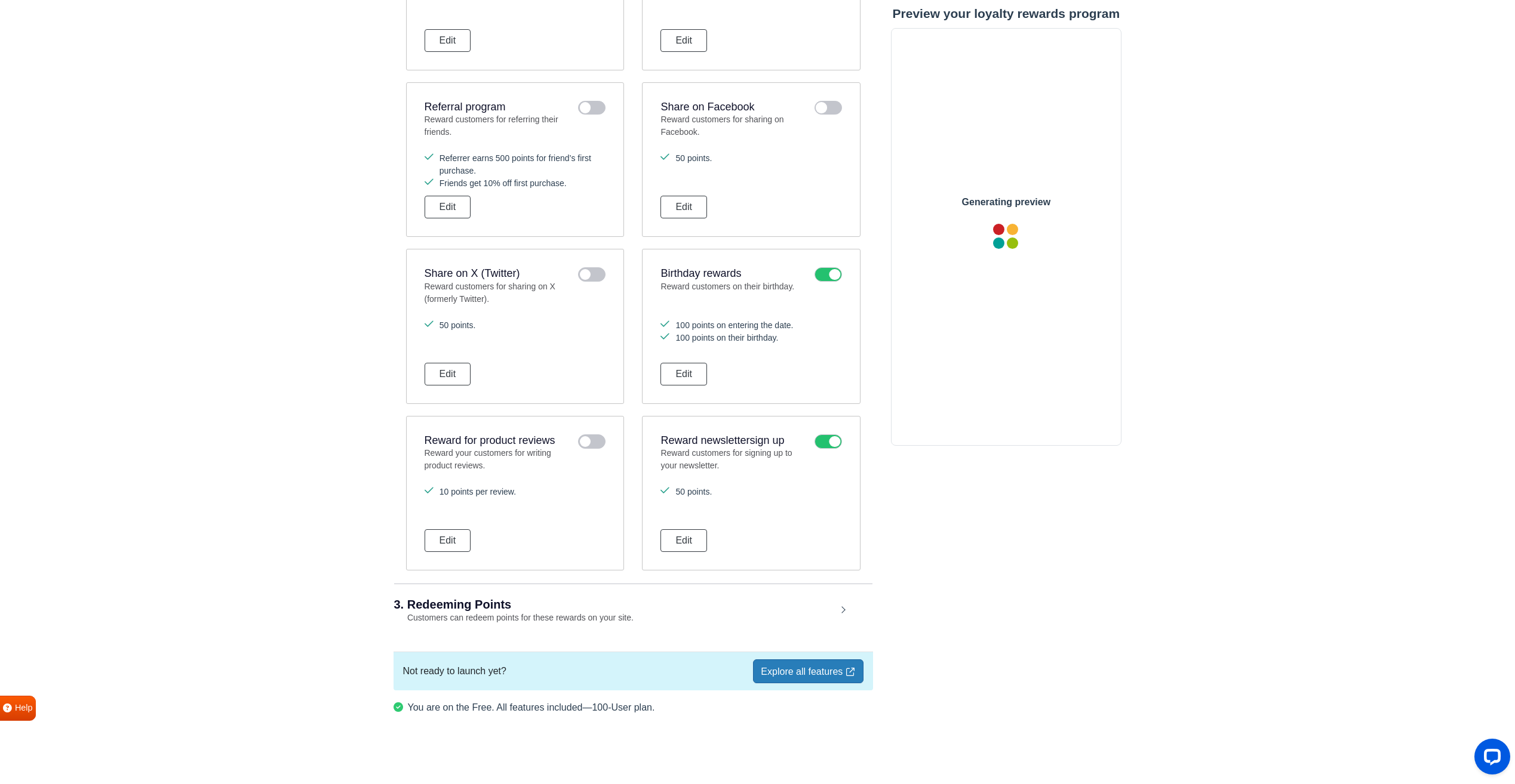
click at [818, 443] on icon at bounding box center [828, 442] width 27 height 15
click at [0, 0] on input "checkbox" at bounding box center [0, 0] width 0 height 0
click at [825, 279] on icon at bounding box center [828, 274] width 27 height 15
click at [0, 0] on input "checkbox" at bounding box center [0, 0] width 0 height 0
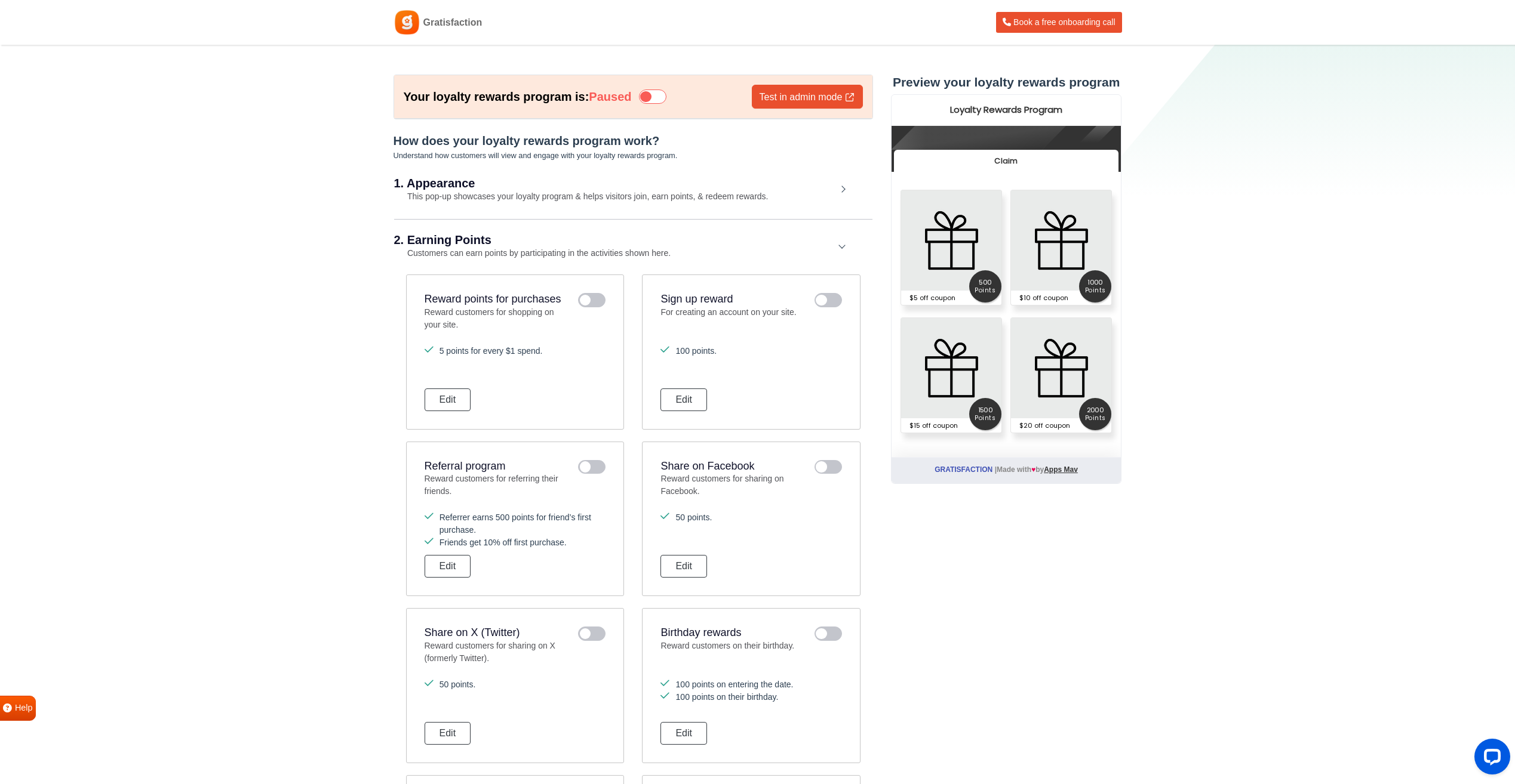
click at [742, 203] on div "1. Appearance This pop-up showcases your loyalty program & helps visitors join,…" at bounding box center [634, 190] width 479 height 55
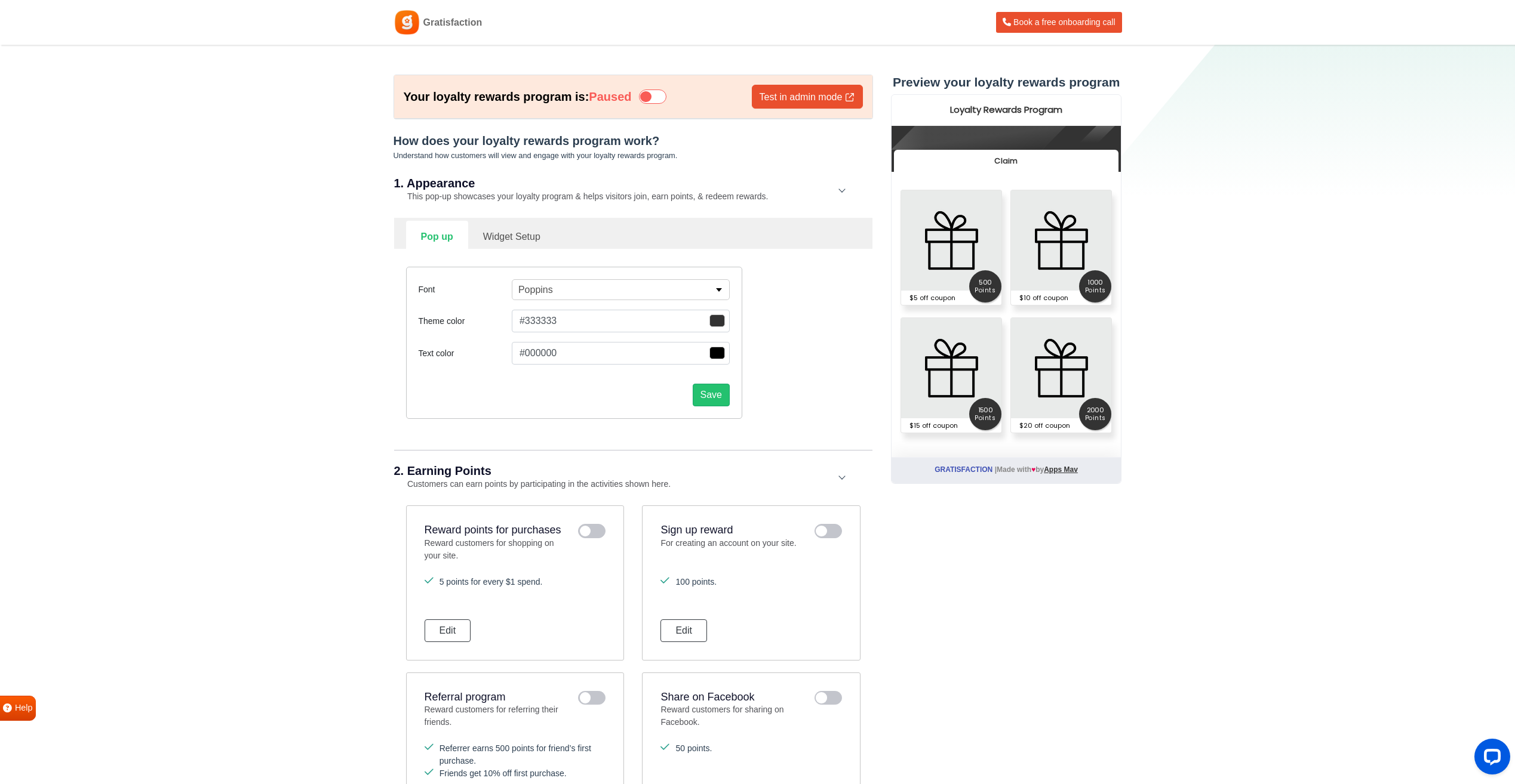
click at [500, 237] on link "Widget Setup" at bounding box center [511, 235] width 87 height 29
select select "right"
